Goal: Information Seeking & Learning: Stay updated

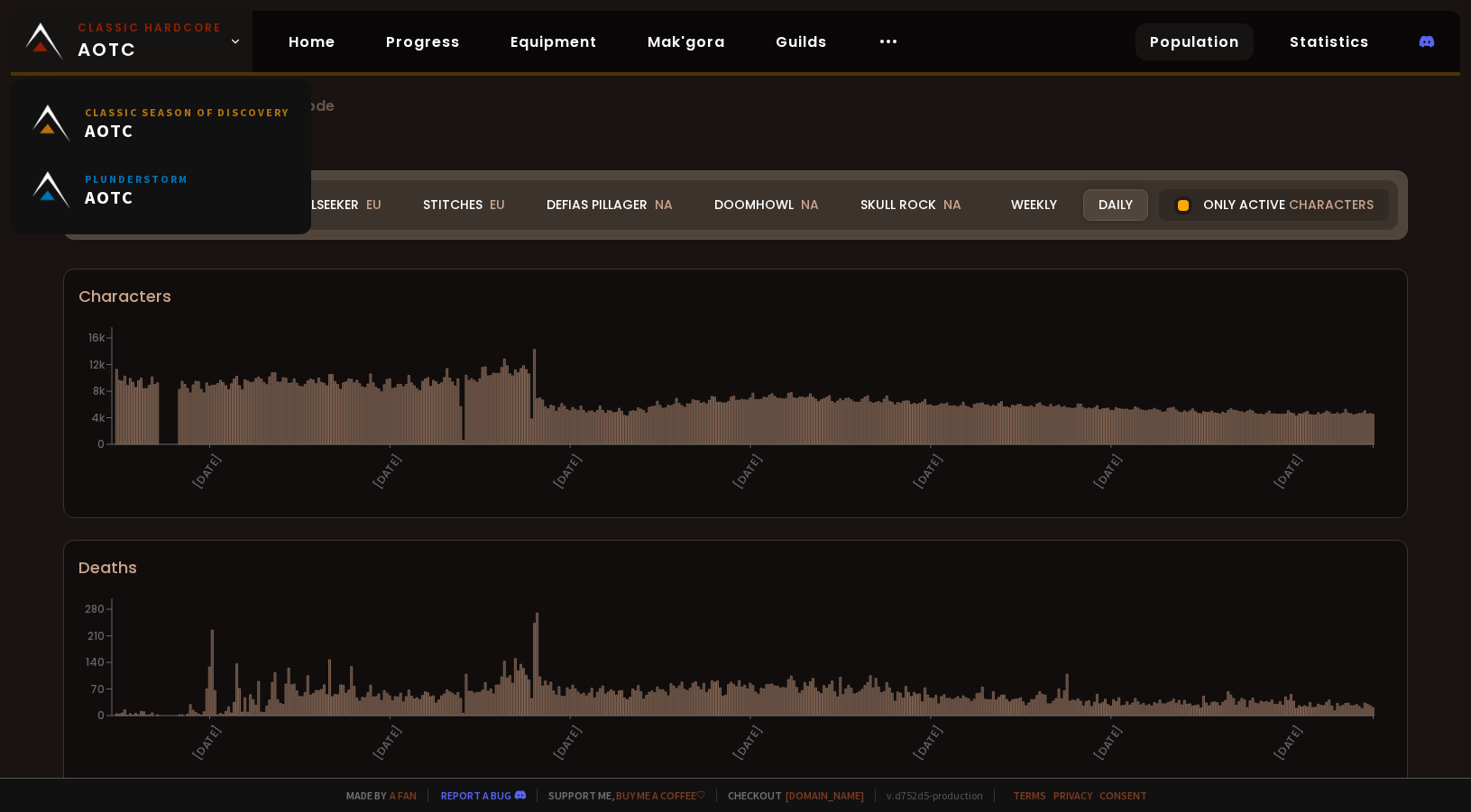
click at [214, 47] on span "Classic Hardcore AOTC" at bounding box center [150, 42] width 145 height 44
click at [175, 43] on span "Classic Hardcore AOTC" at bounding box center [150, 42] width 145 height 44
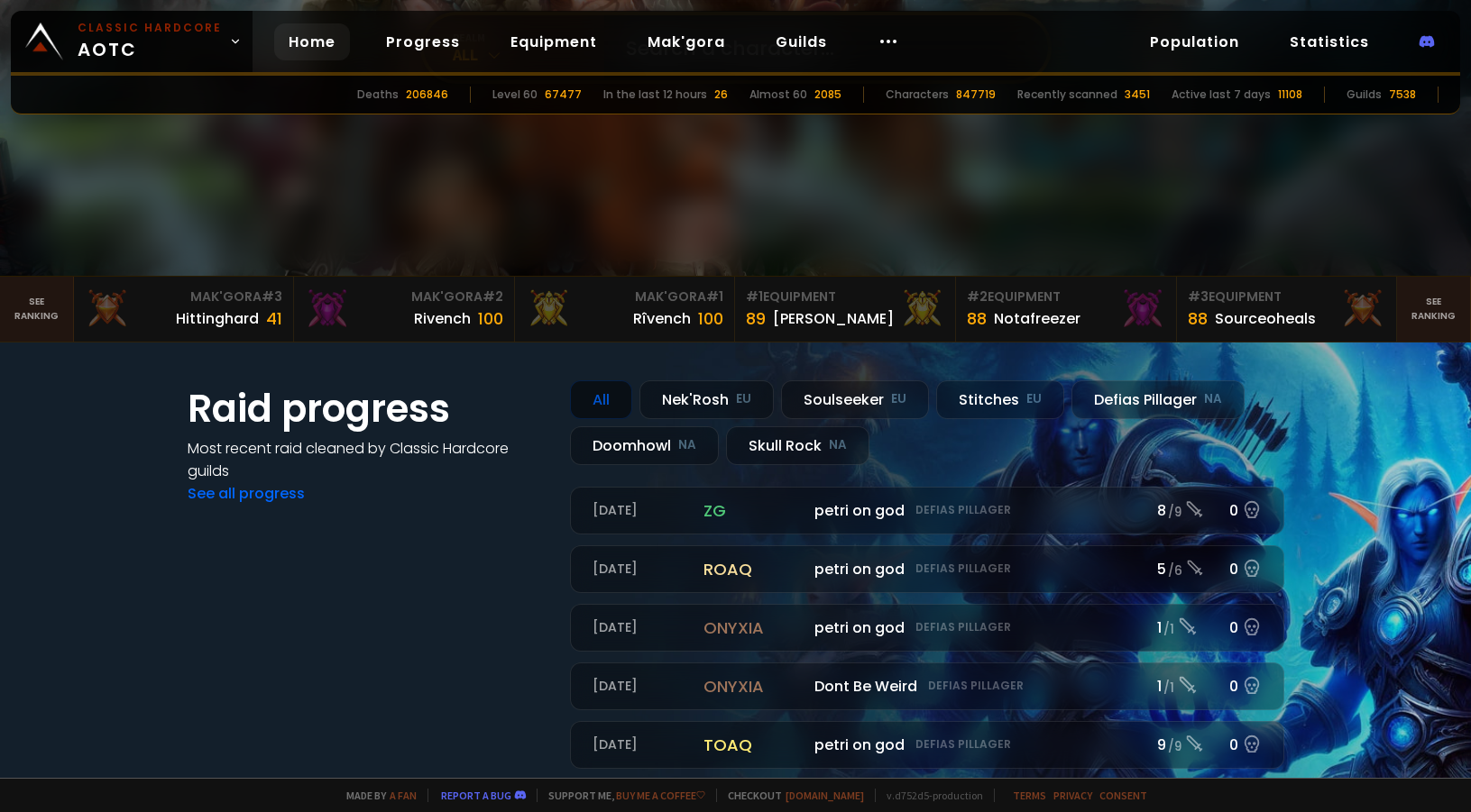
scroll to position [360, 0]
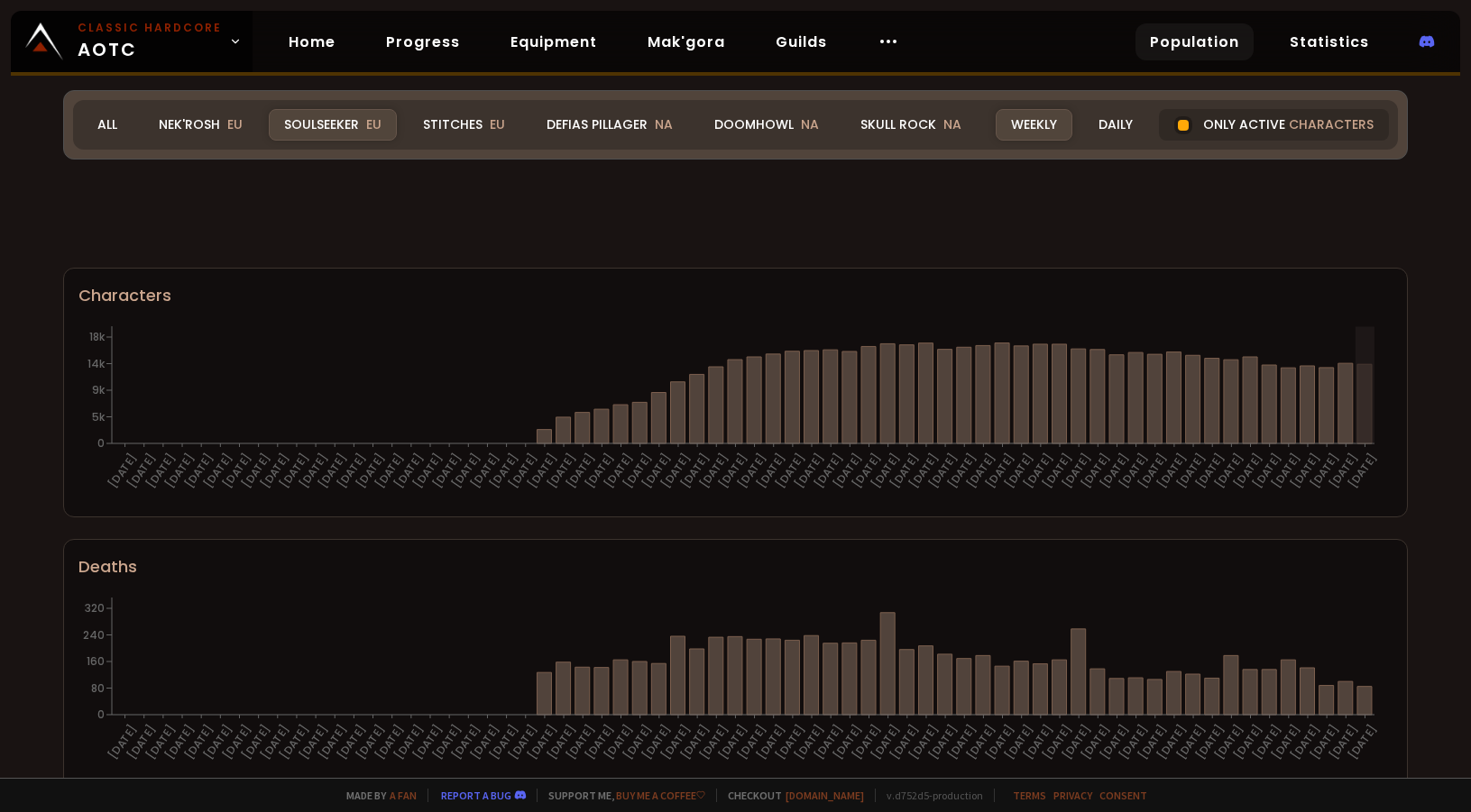
scroll to position [937, 0]
